Goal: Task Accomplishment & Management: Use online tool/utility

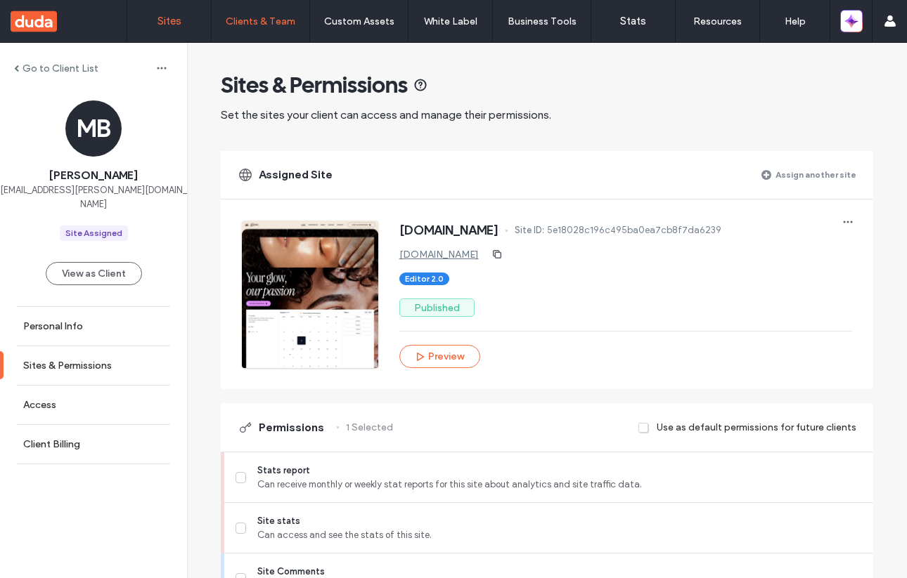
click at [178, 26] on label "Sites" at bounding box center [169, 21] width 24 height 13
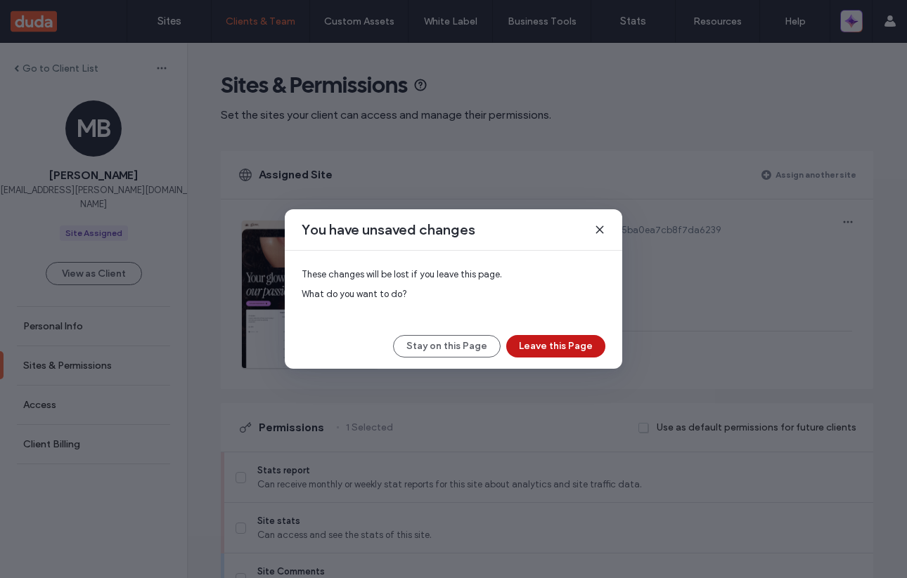
click at [564, 346] on button "Leave this Page" at bounding box center [555, 346] width 99 height 22
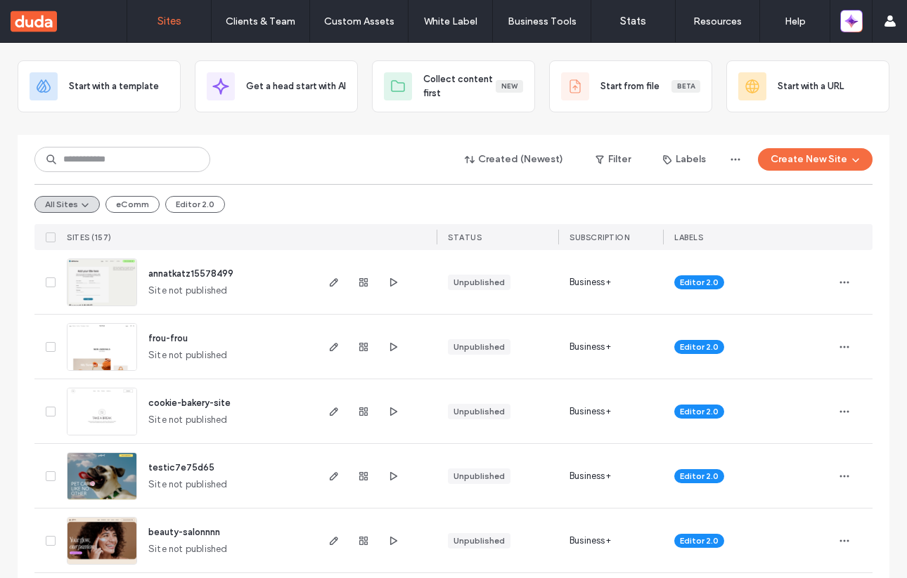
scroll to position [88, 0]
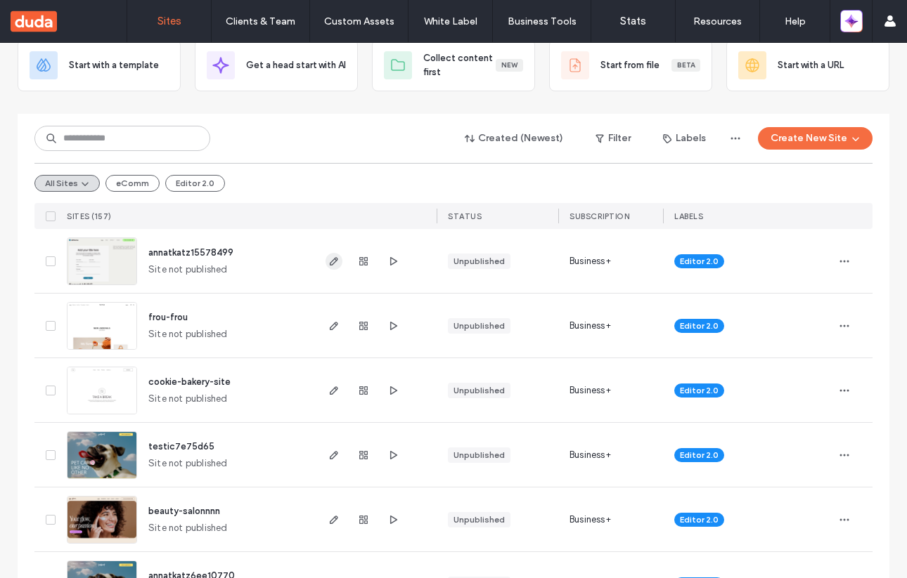
click at [330, 265] on use "button" at bounding box center [334, 261] width 8 height 8
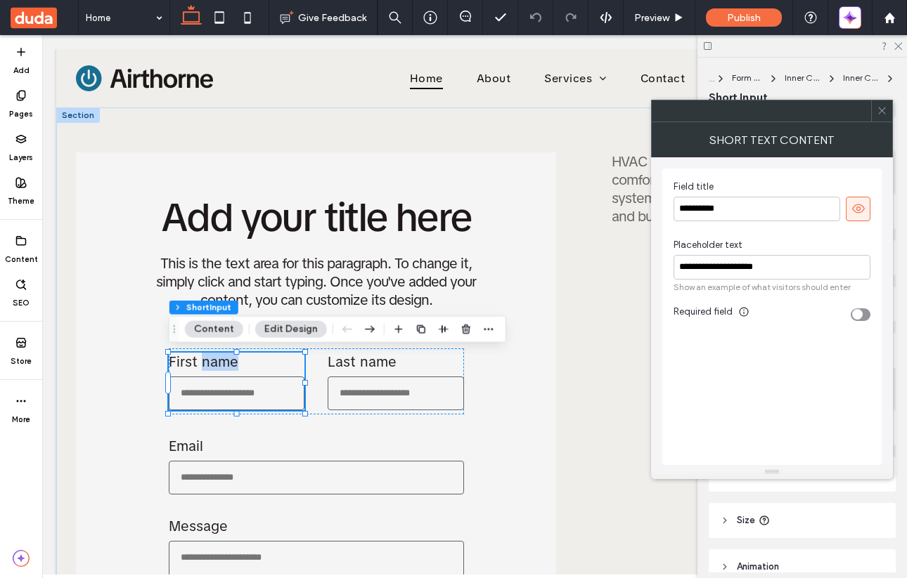
click at [254, 363] on label "First name" at bounding box center [237, 362] width 136 height 18
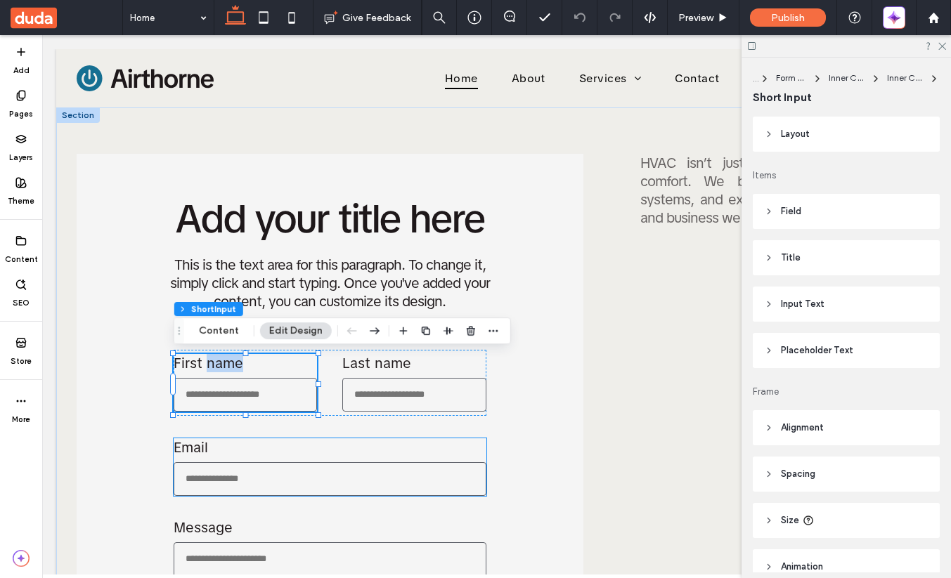
click at [238, 457] on label "Email" at bounding box center [330, 448] width 313 height 18
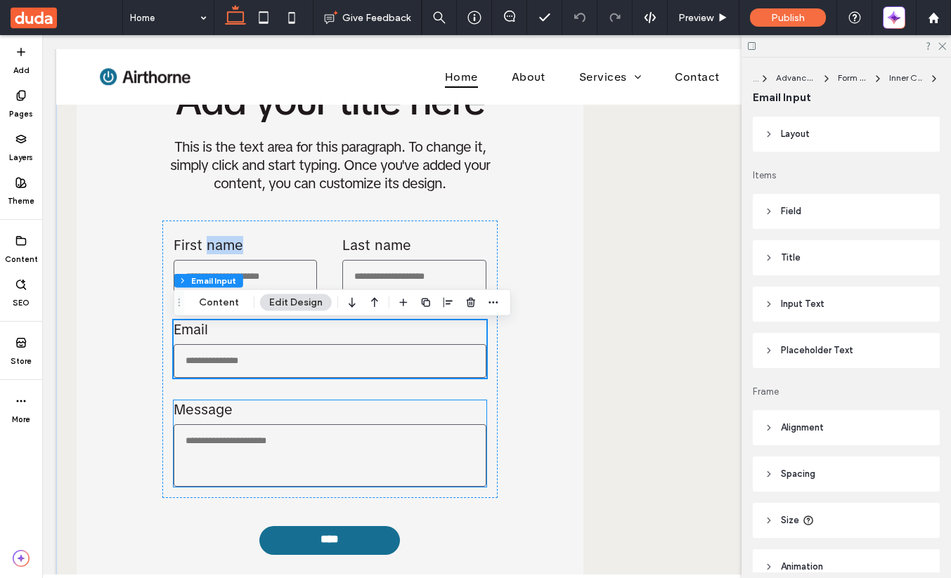
scroll to position [116, 0]
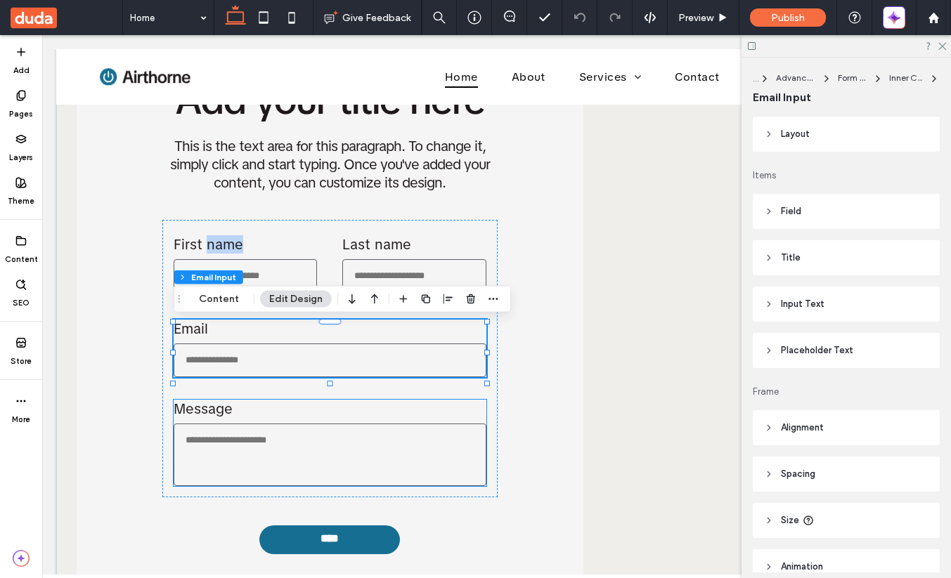
click at [229, 413] on label "Message" at bounding box center [330, 409] width 313 height 18
